Goal: Task Accomplishment & Management: Manage account settings

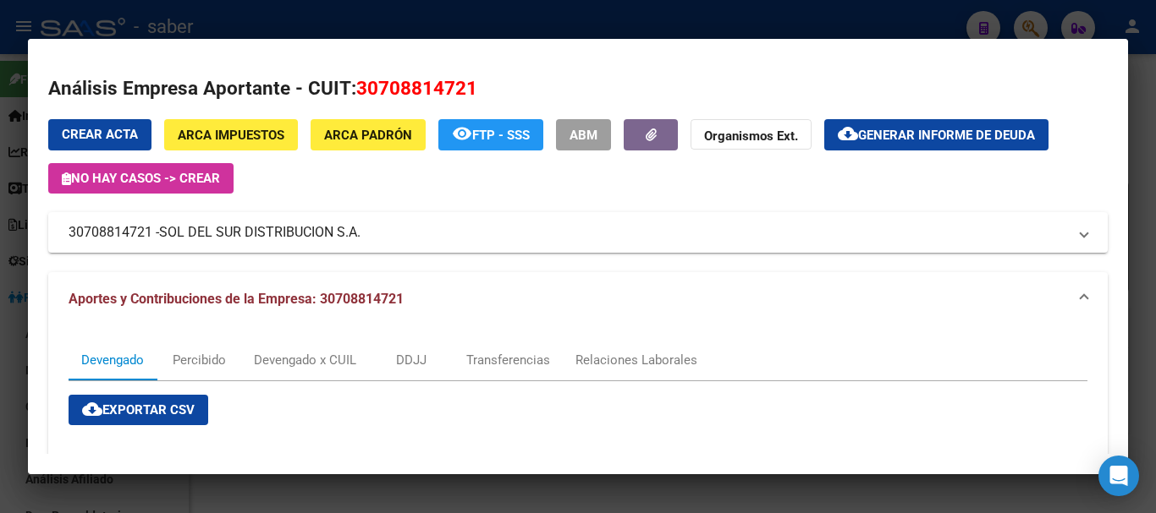
scroll to position [416, 0]
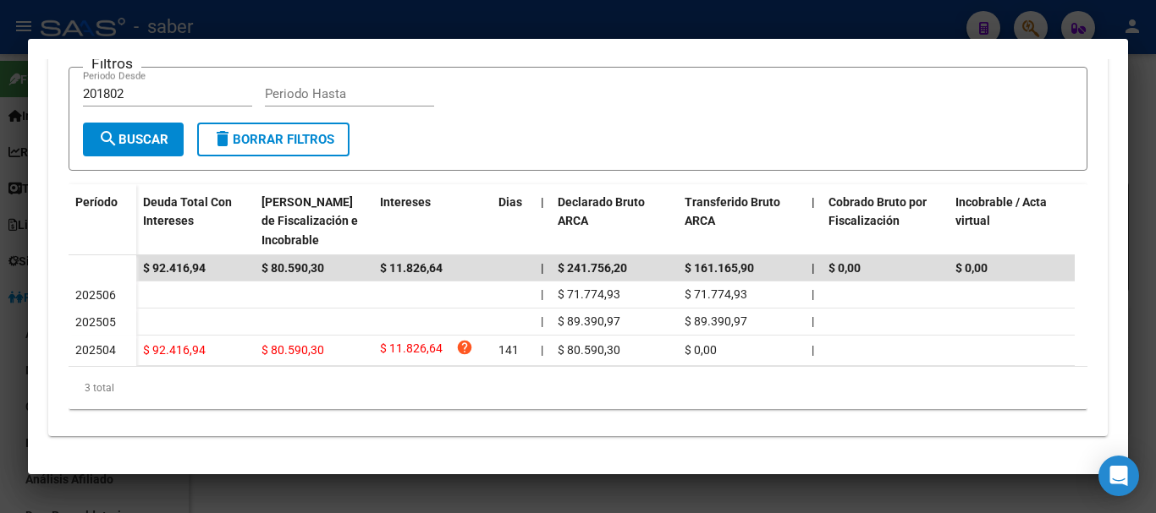
click at [0, 289] on div at bounding box center [578, 256] width 1156 height 513
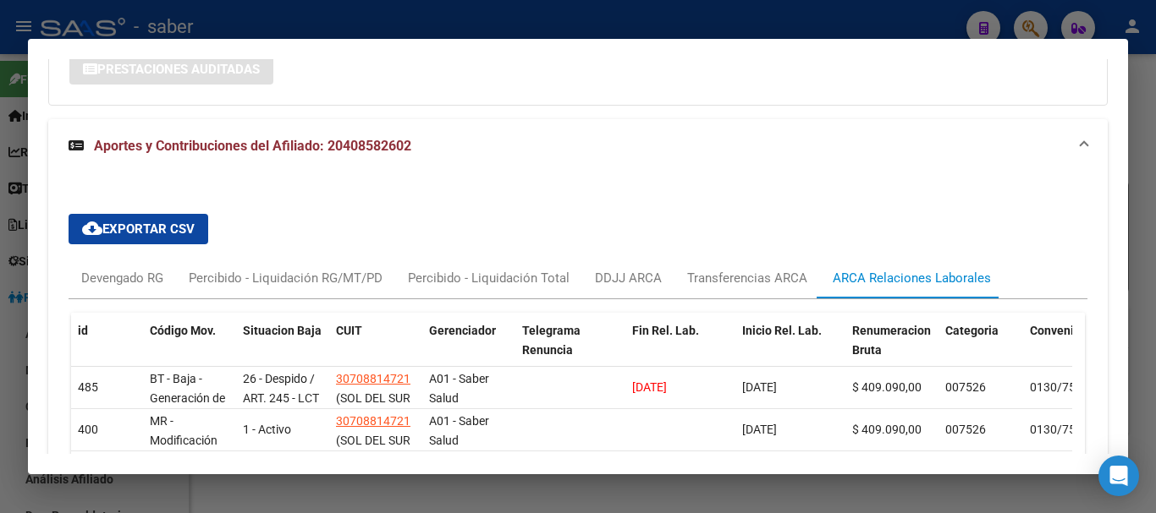
click at [0, 360] on div at bounding box center [578, 256] width 1156 height 513
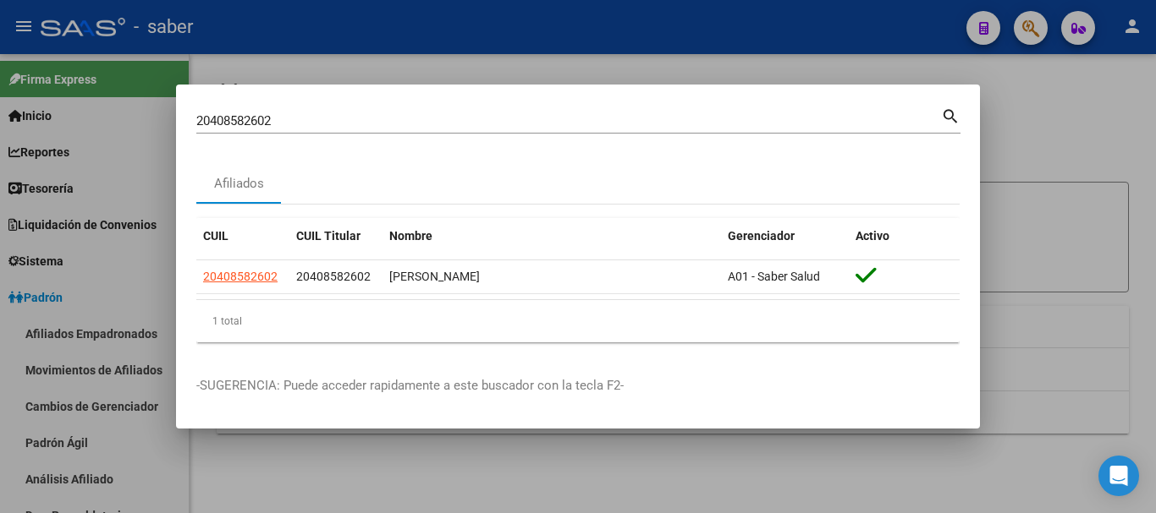
click at [395, 60] on div at bounding box center [578, 256] width 1156 height 513
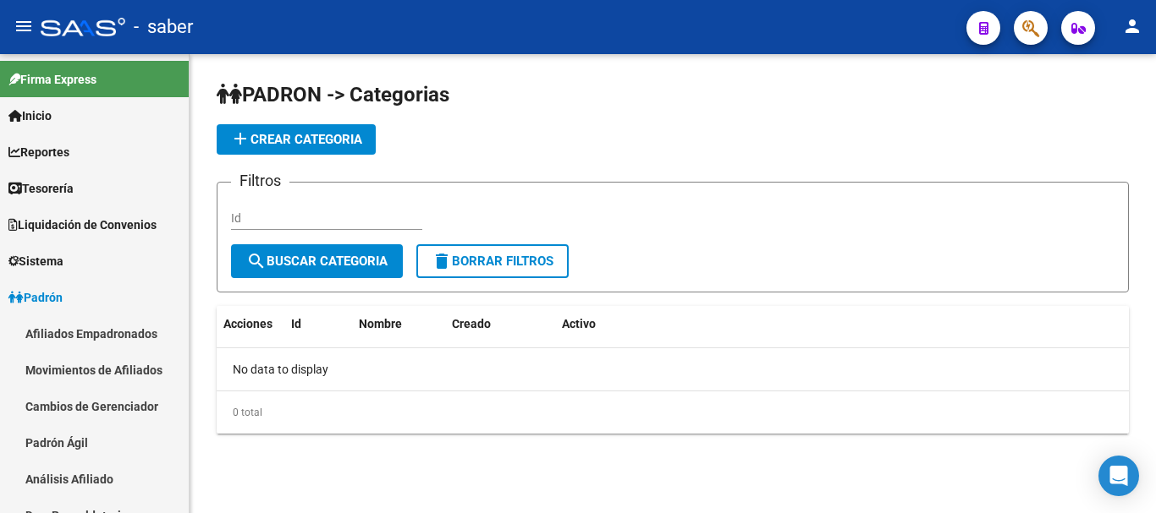
click at [747, 130] on div "add Crear Categoria" at bounding box center [673, 139] width 912 height 30
click at [78, 28] on div at bounding box center [83, 27] width 85 height 19
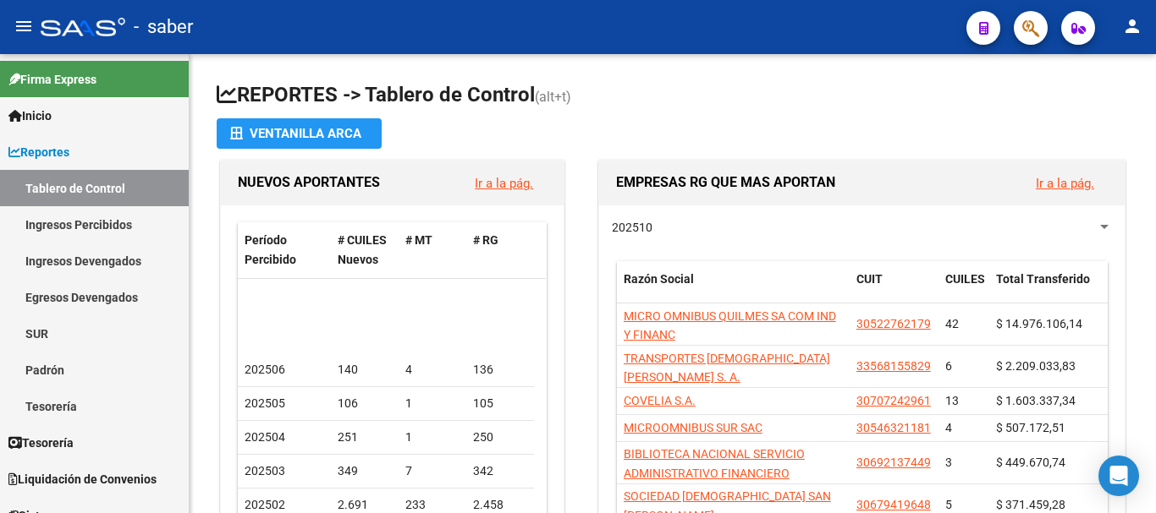
scroll to position [140, 0]
